Goal: Transaction & Acquisition: Purchase product/service

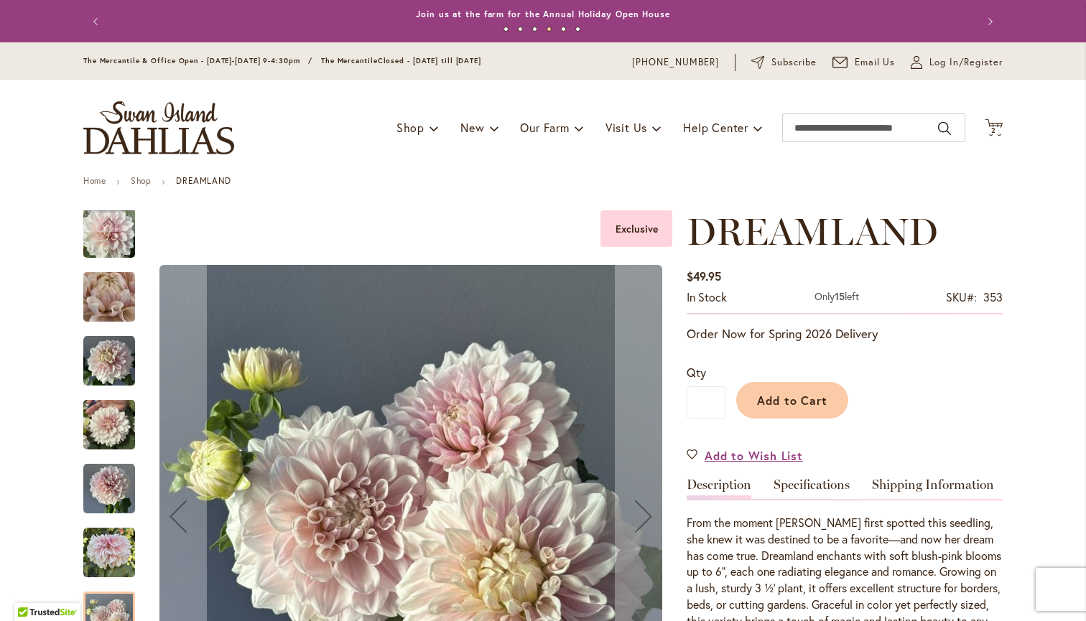
scroll to position [102, 0]
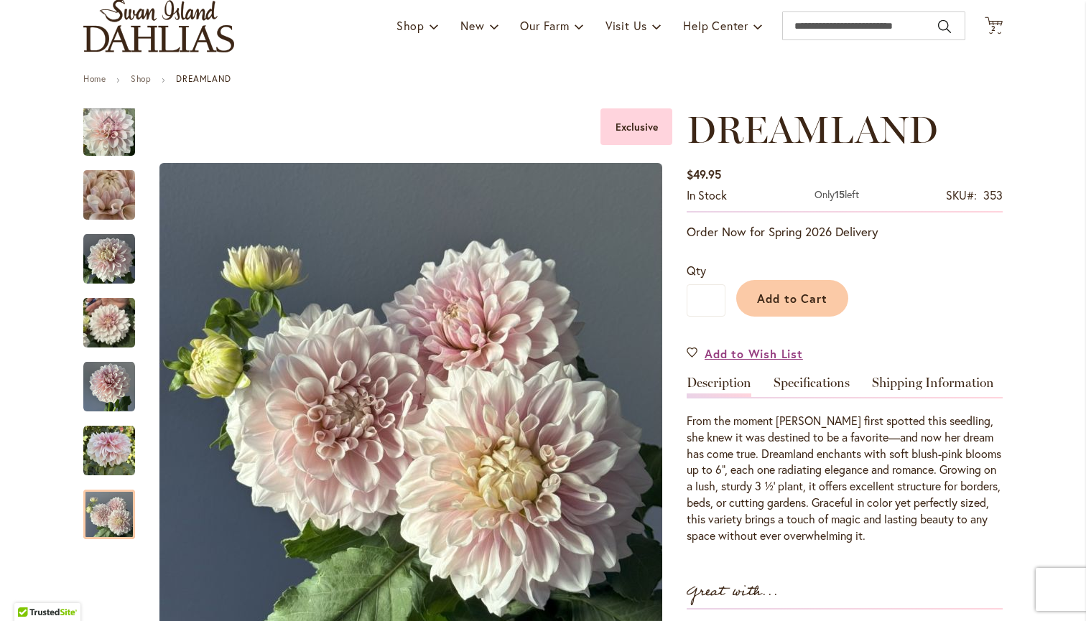
click at [950, 280] on div "Add to Cart" at bounding box center [864, 294] width 277 height 65
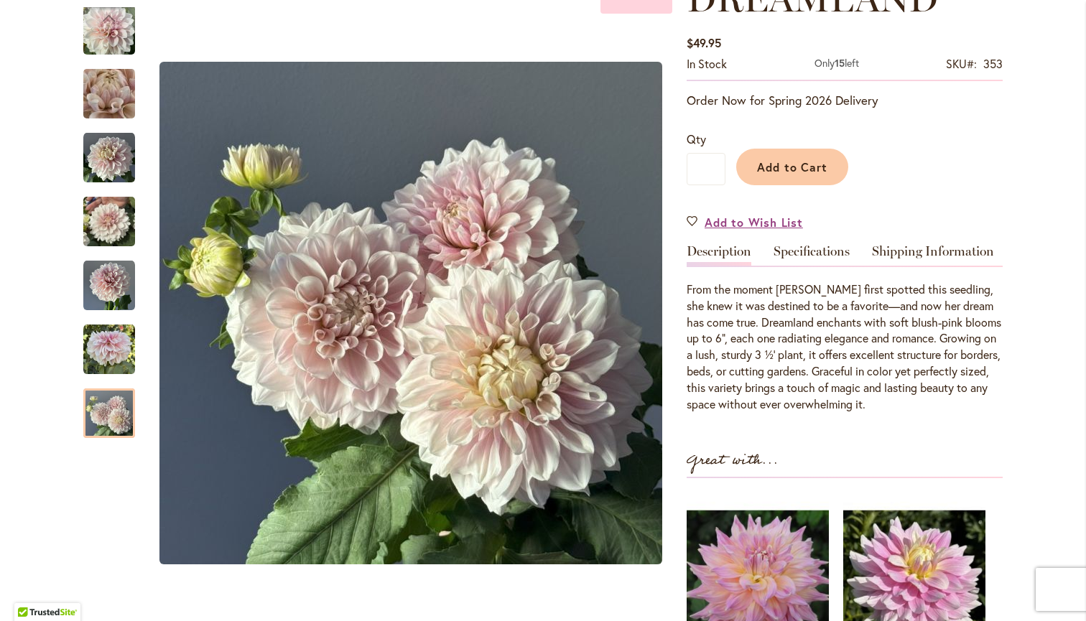
scroll to position [224, 0]
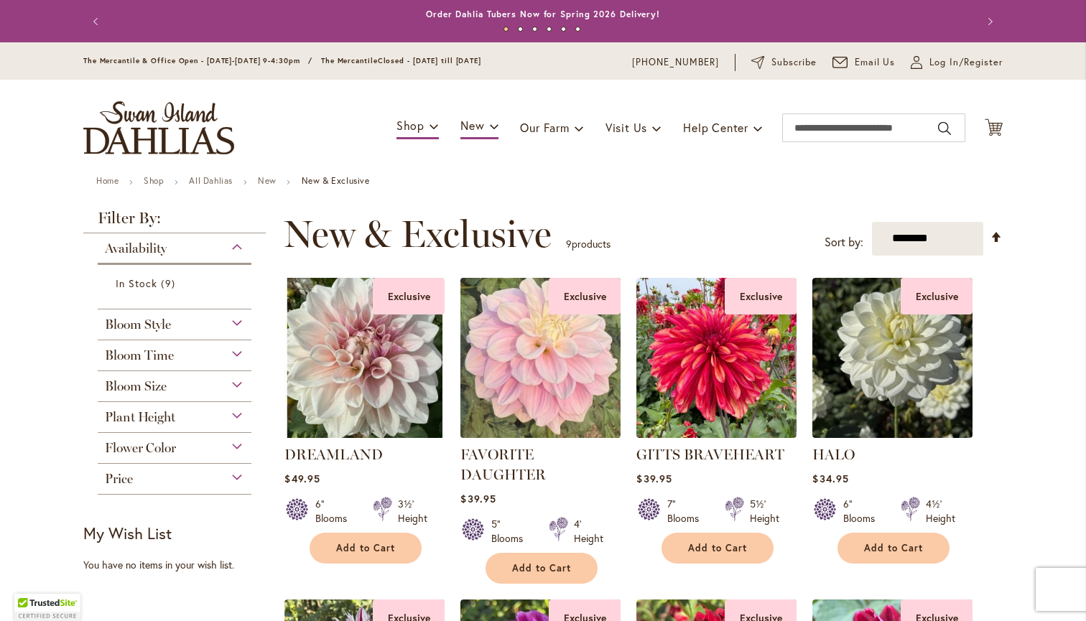
click at [563, 379] on img at bounding box center [541, 358] width 168 height 168
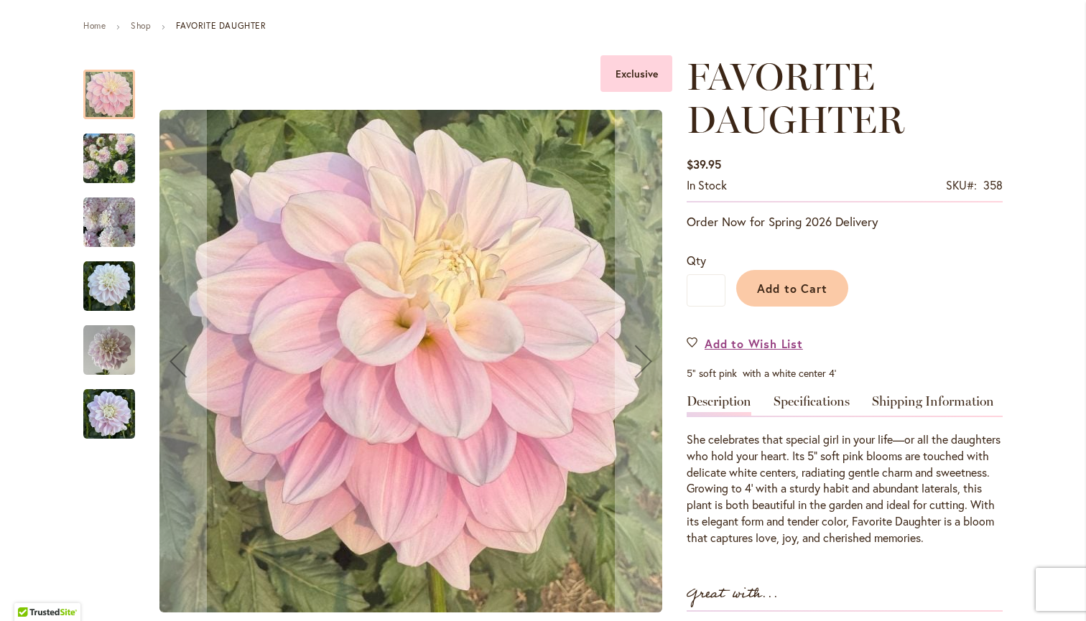
scroll to position [163, 0]
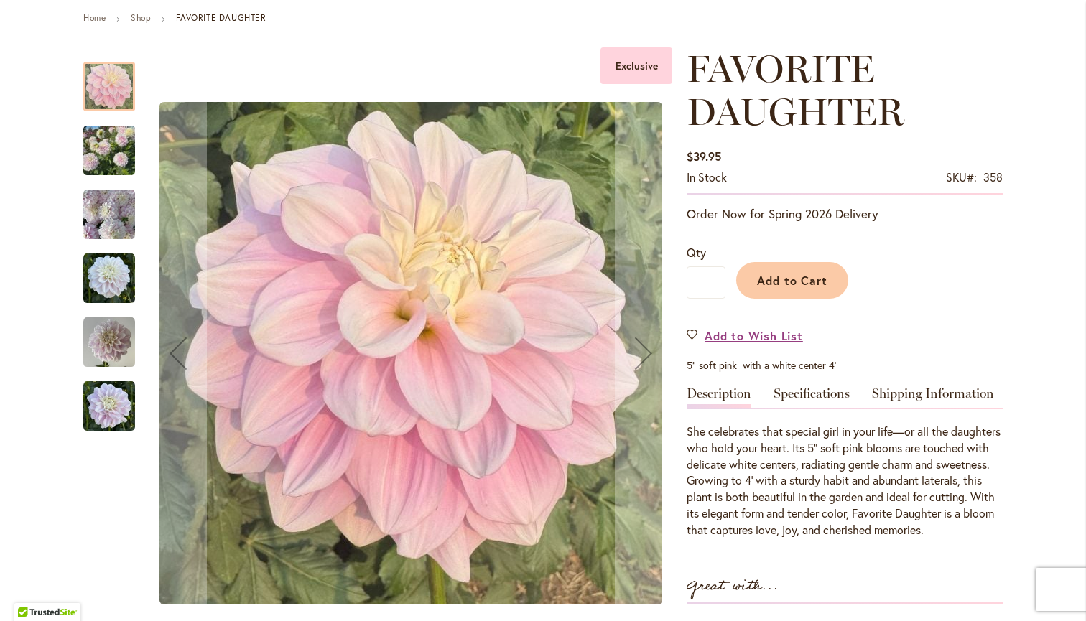
click at [99, 157] on img "FAVORITE DAUGHTER" at bounding box center [109, 150] width 52 height 69
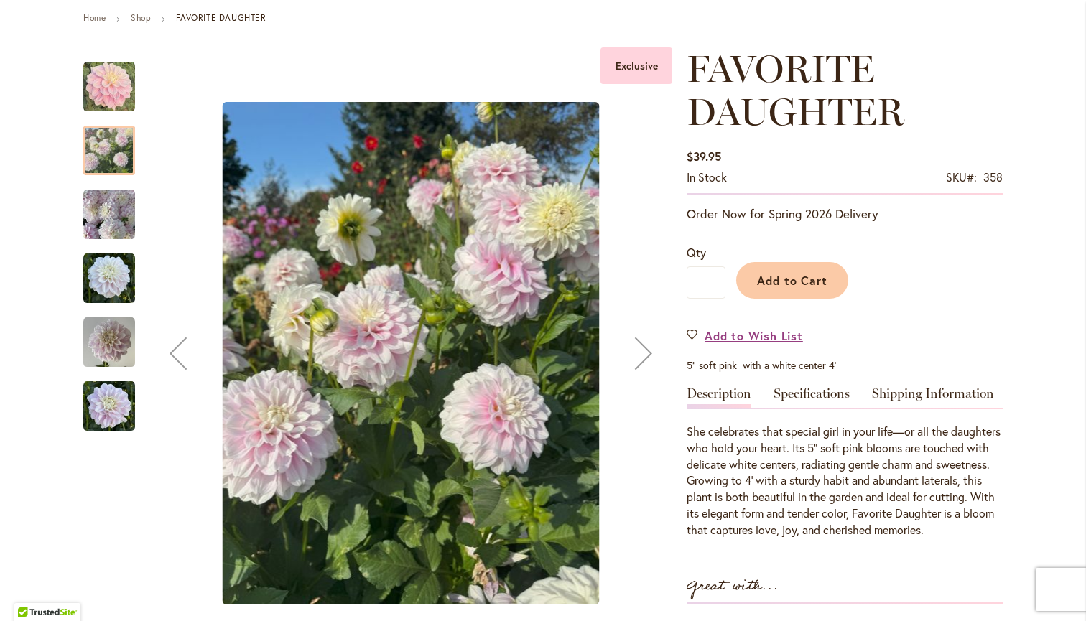
click at [646, 358] on div "Next" at bounding box center [643, 353] width 57 height 57
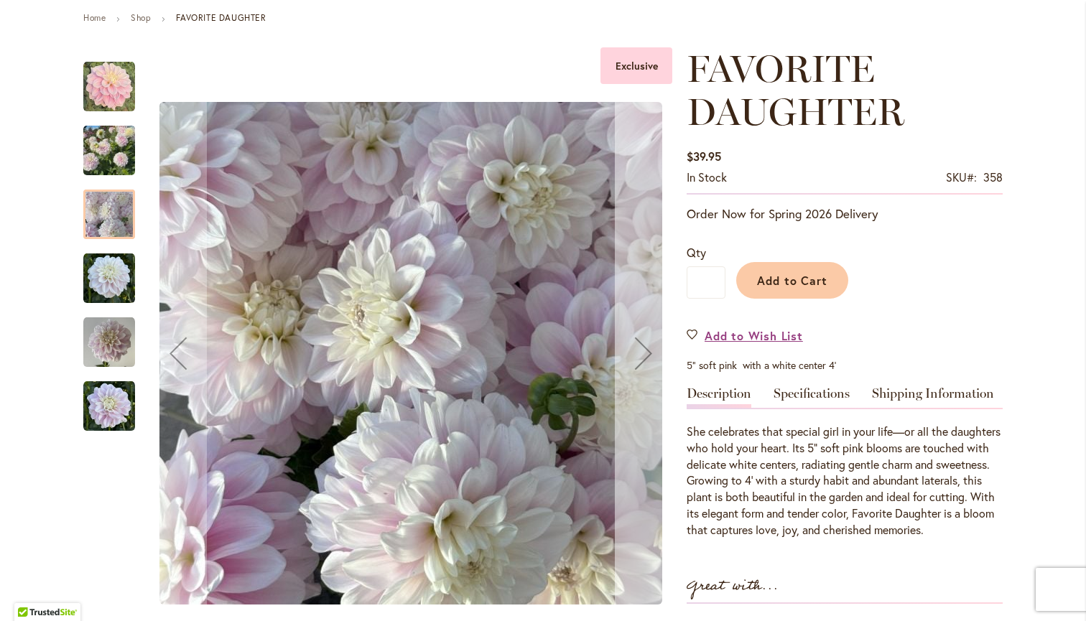
click at [642, 356] on div "Next" at bounding box center [643, 353] width 57 height 57
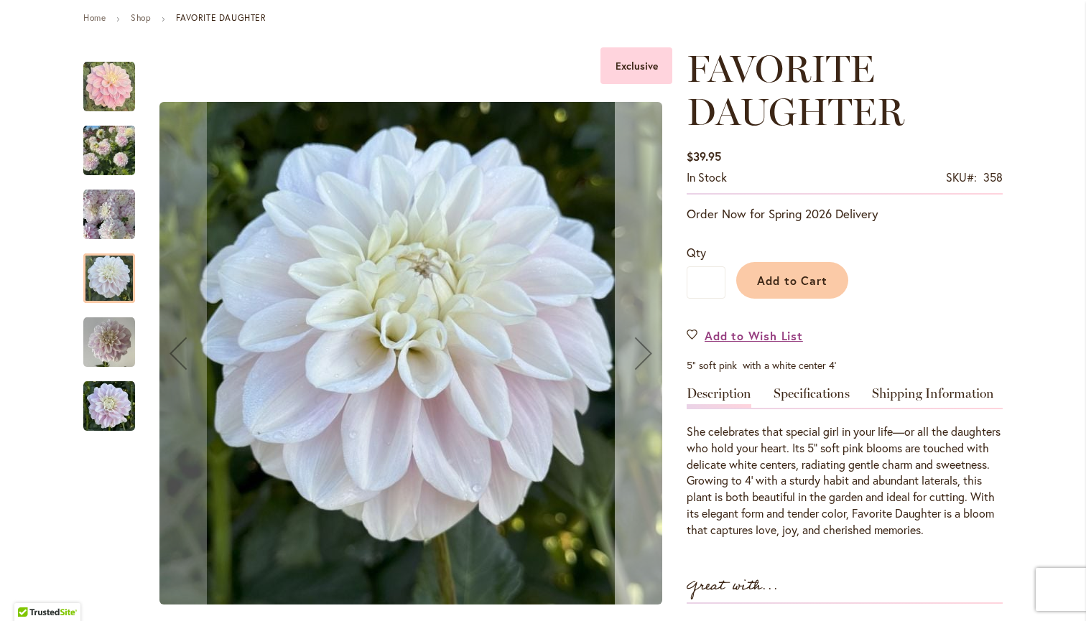
click at [644, 358] on div "Next" at bounding box center [643, 353] width 57 height 57
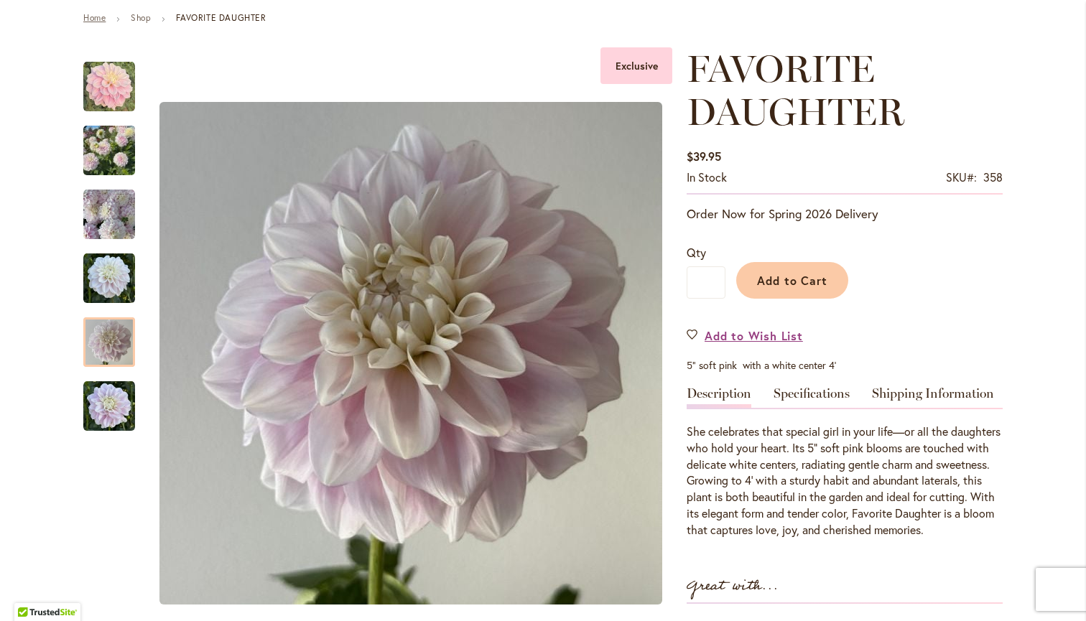
click at [98, 18] on link "Home" at bounding box center [94, 17] width 22 height 11
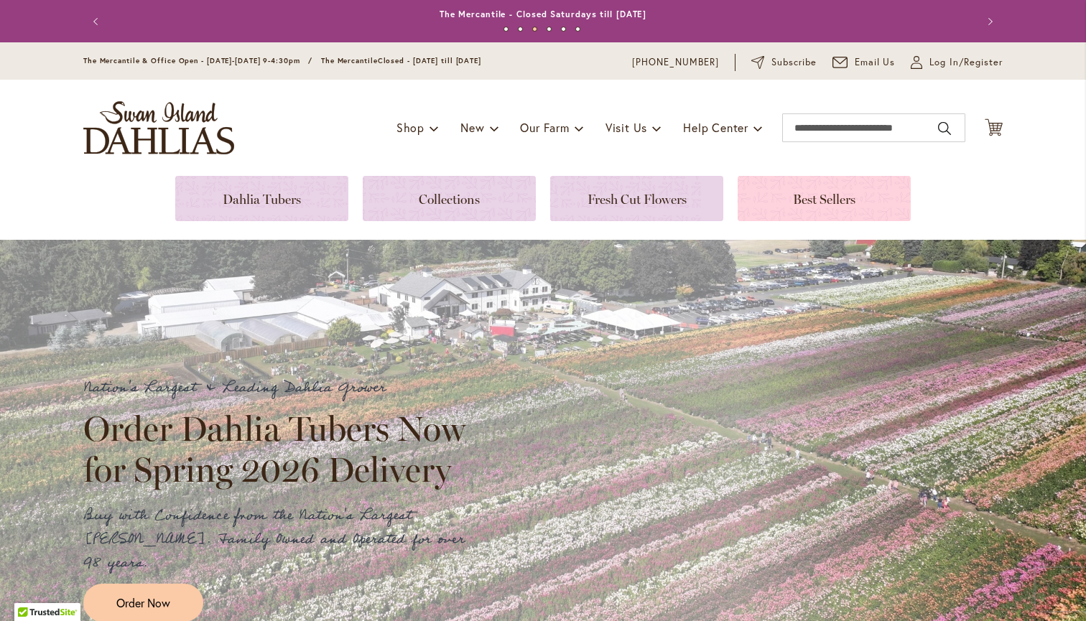
click at [793, 202] on link at bounding box center [824, 198] width 173 height 45
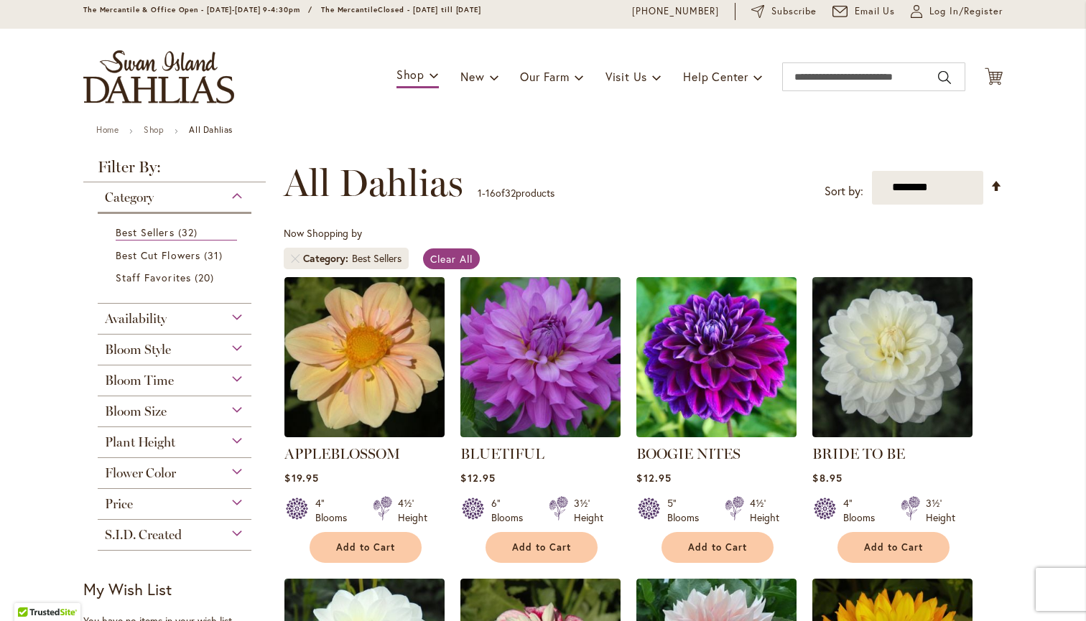
scroll to position [78, 0]
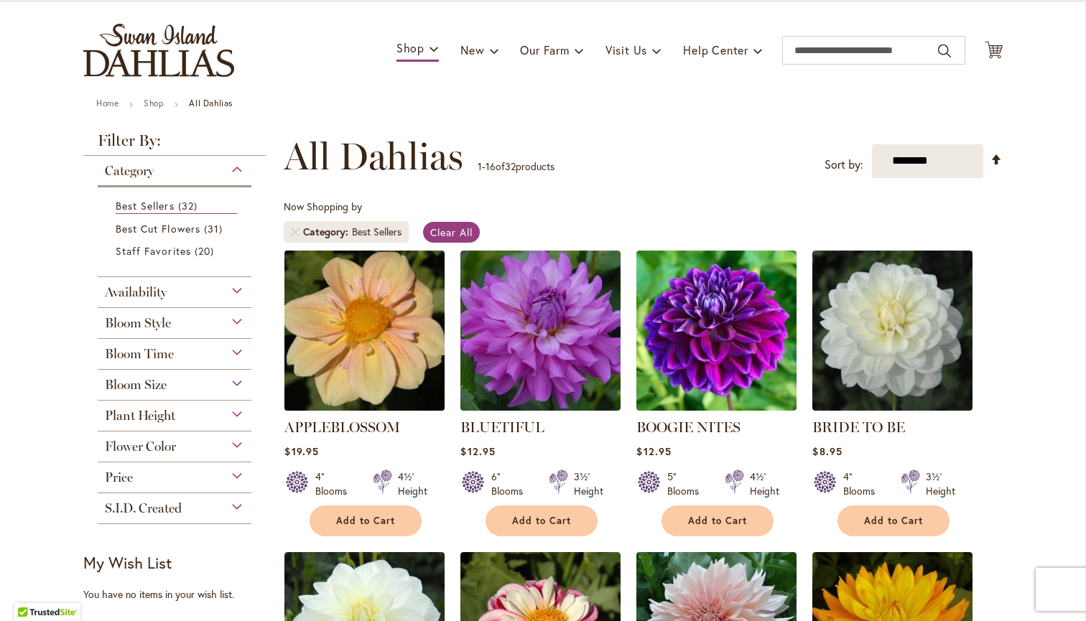
click at [377, 351] on img at bounding box center [365, 330] width 168 height 168
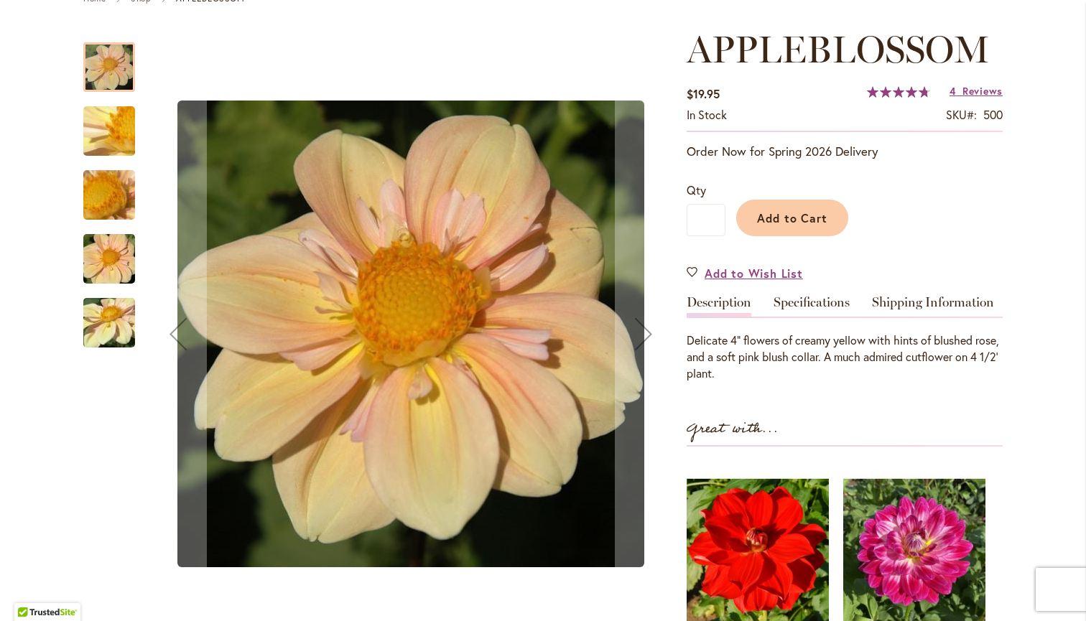
scroll to position [186, 0]
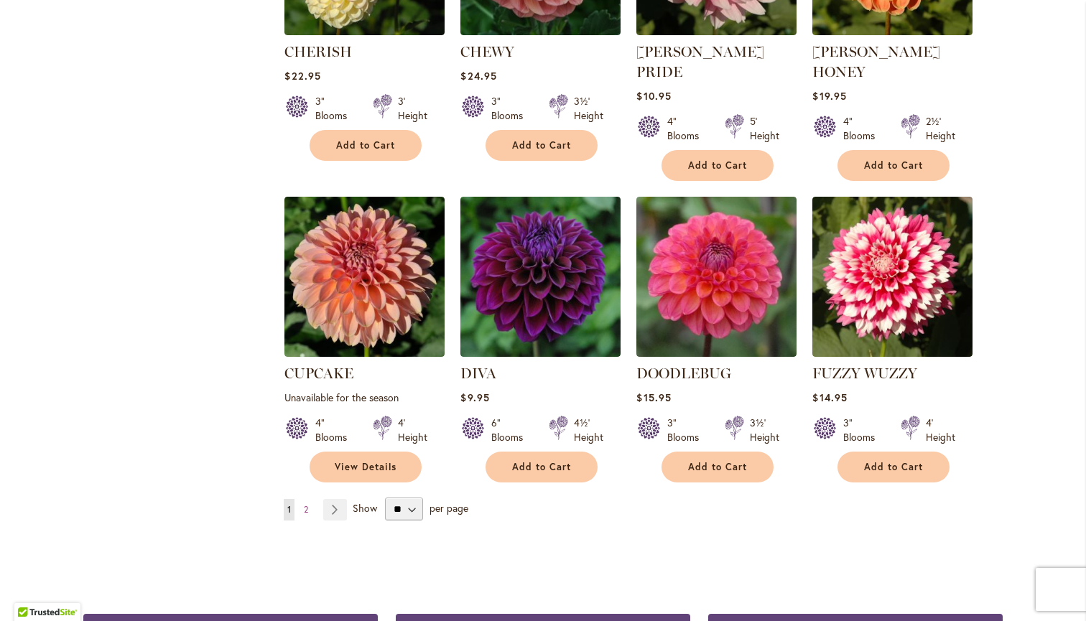
scroll to position [1074, 0]
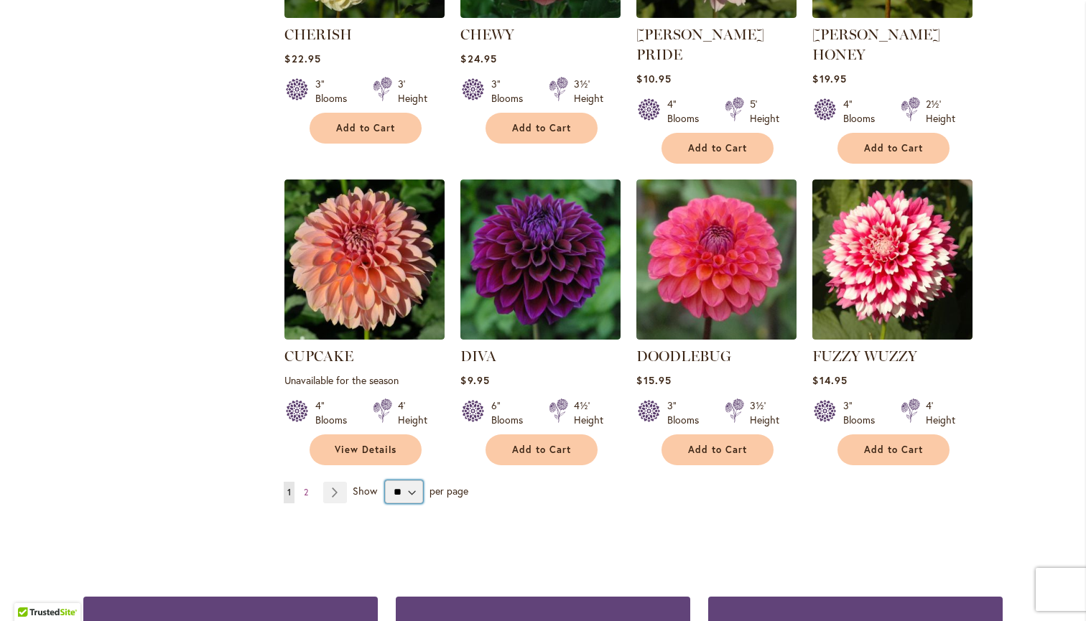
select select "**"
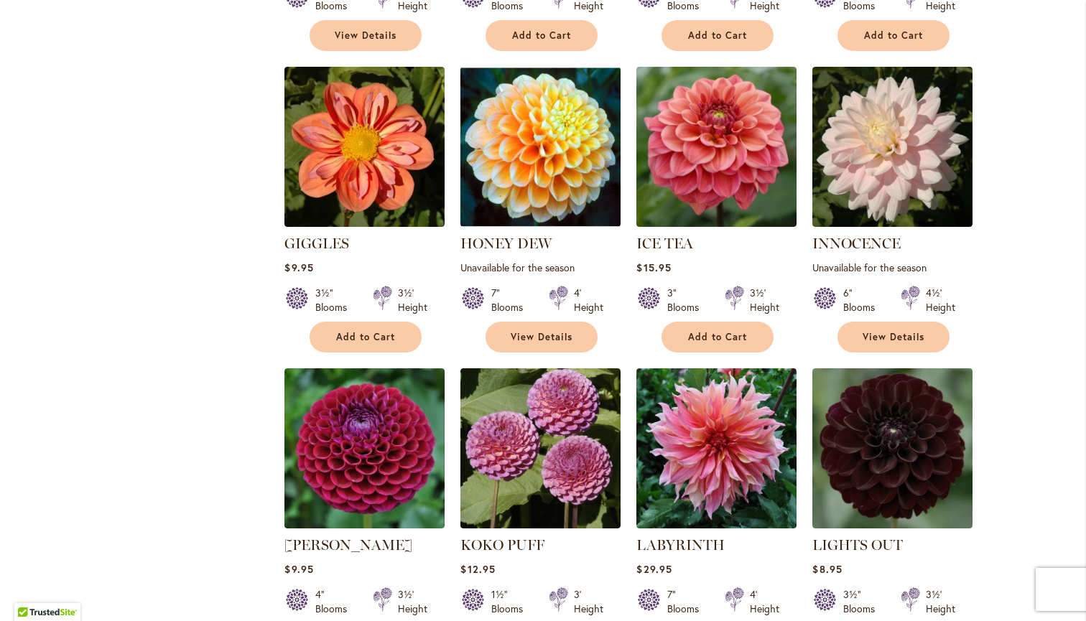
scroll to position [1487, 0]
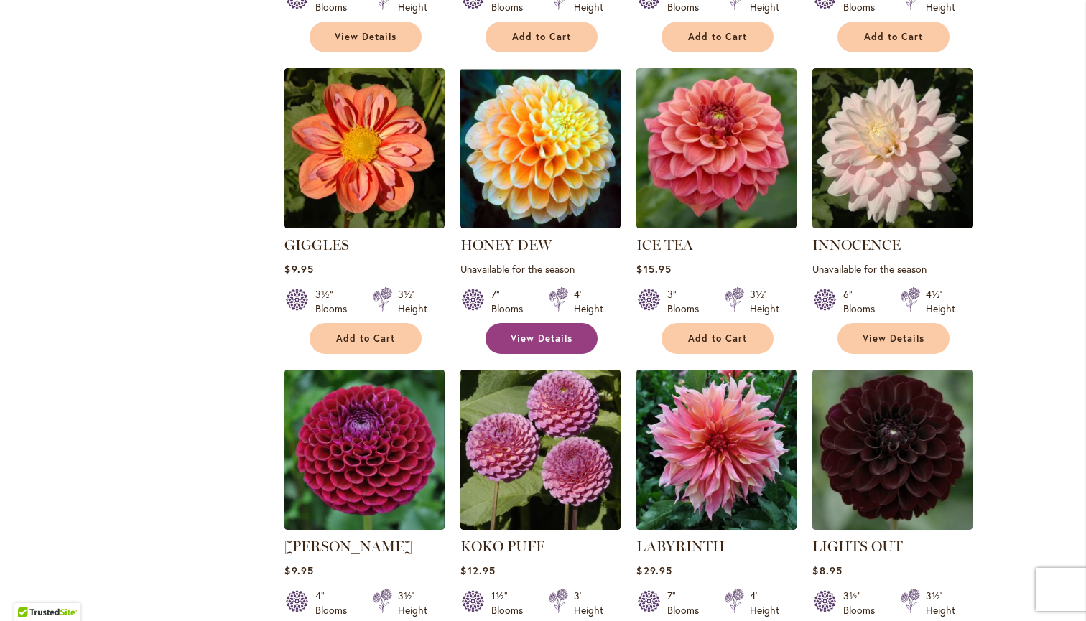
click at [541, 323] on link "View Details" at bounding box center [542, 338] width 112 height 31
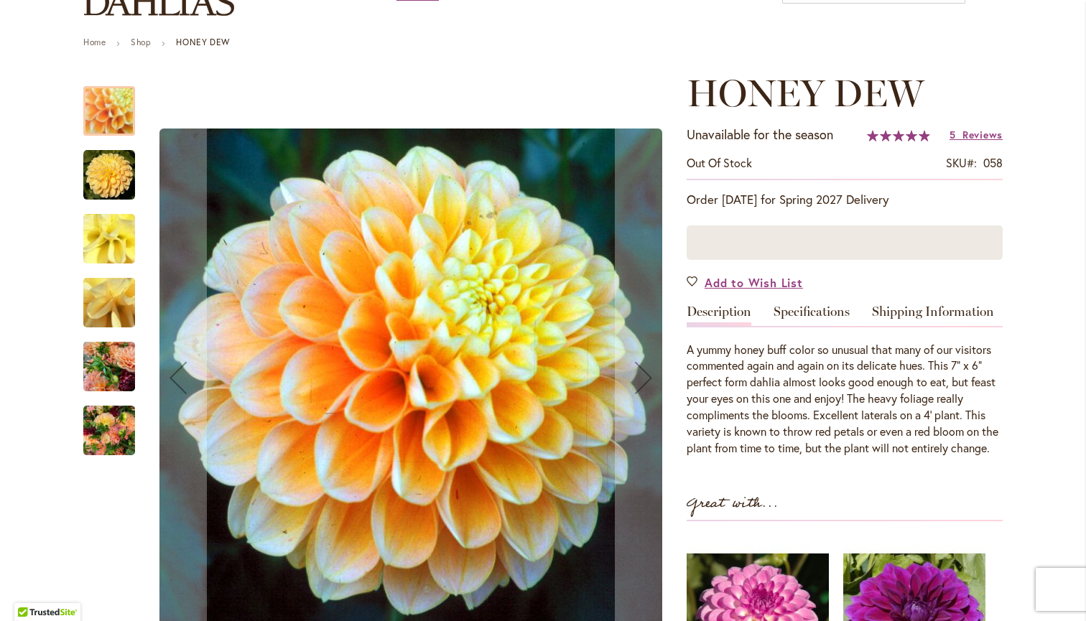
scroll to position [138, 0]
